Goal: Navigation & Orientation: Understand site structure

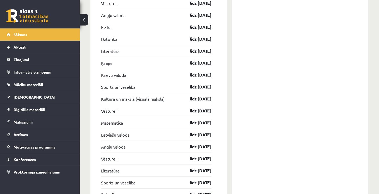
scroll to position [798, 0]
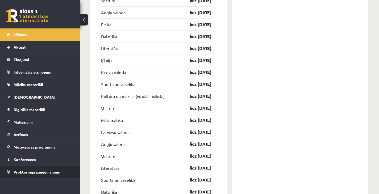
click at [53, 170] on span "Proktoringa izmēģinājums" at bounding box center [37, 172] width 46 height 5
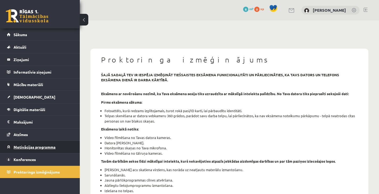
click at [28, 151] on link "Motivācijas programma" at bounding box center [40, 147] width 66 height 12
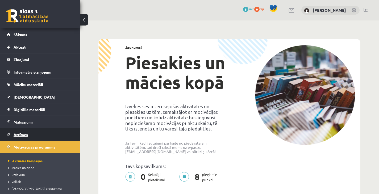
click at [23, 135] on span "Atzīmes" at bounding box center [21, 134] width 14 height 5
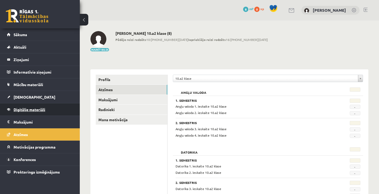
click at [23, 111] on span "Digitālie materiāli" at bounding box center [30, 109] width 32 height 5
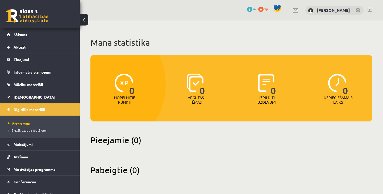
click at [11, 131] on span "Biežāk uzdotie jautājumi" at bounding box center [27, 130] width 39 height 4
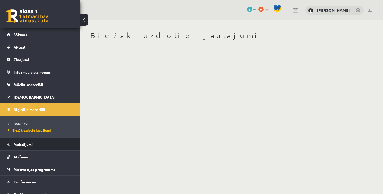
click at [16, 148] on legend "Maksājumi 0" at bounding box center [44, 144] width 60 height 12
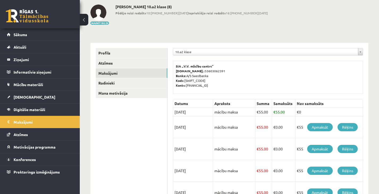
scroll to position [53, 0]
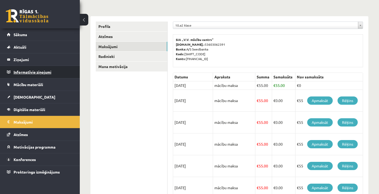
click at [28, 71] on legend "Informatīvie ziņojumi 0" at bounding box center [44, 72] width 60 height 12
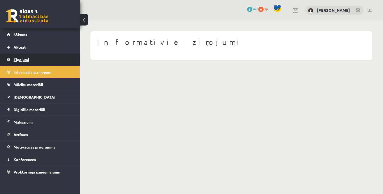
click at [15, 58] on legend "Ziņojumi 0" at bounding box center [44, 59] width 60 height 12
